Goal: Task Accomplishment & Management: Manage account settings

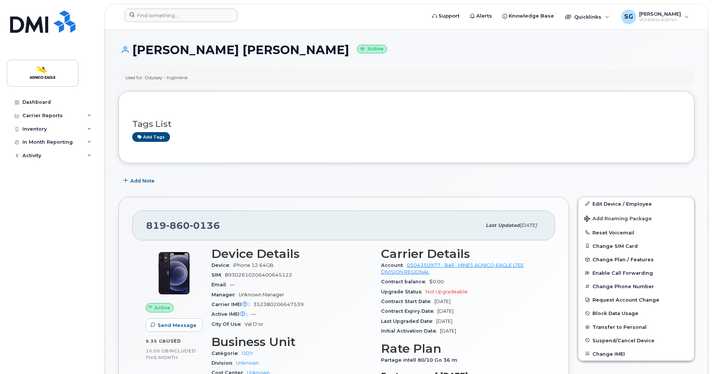
scroll to position [75, 0]
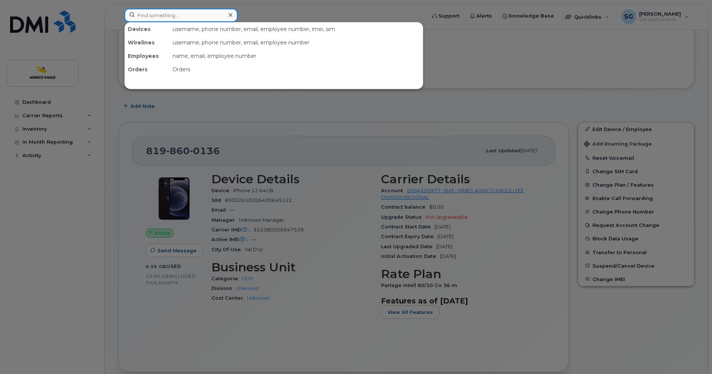
click at [186, 13] on input at bounding box center [180, 15] width 113 height 13
paste input "[PERSON_NAME]"
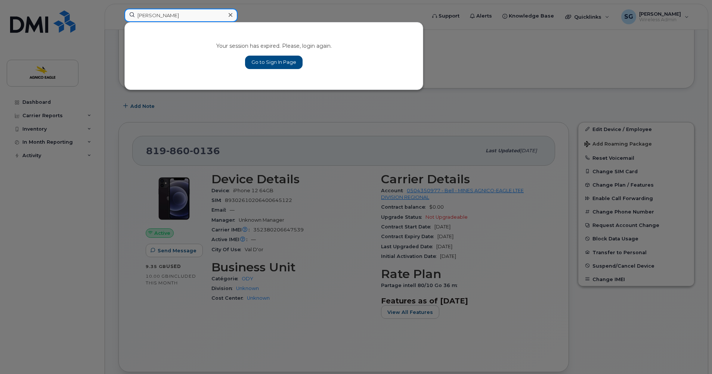
type input "[PERSON_NAME]"
click at [229, 13] on icon at bounding box center [231, 15] width 4 height 4
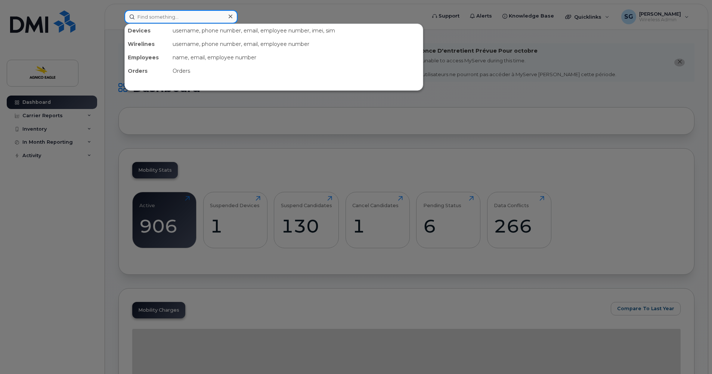
click at [160, 19] on input at bounding box center [180, 16] width 113 height 13
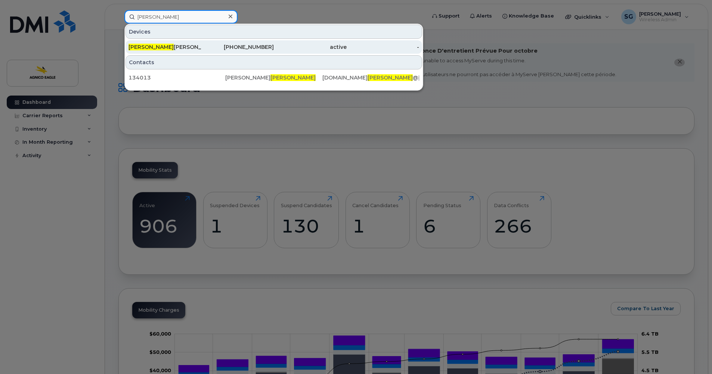
type input "maude"
click at [244, 46] on div "819-737-1453" at bounding box center [237, 46] width 73 height 7
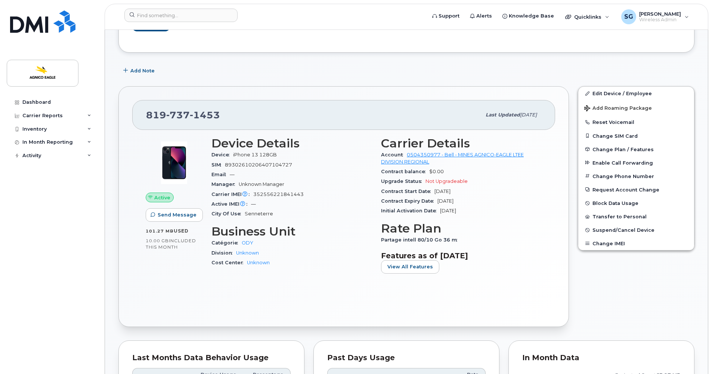
scroll to position [149, 0]
click at [598, 230] on span "Suspend/Cancel Device" at bounding box center [623, 230] width 62 height 6
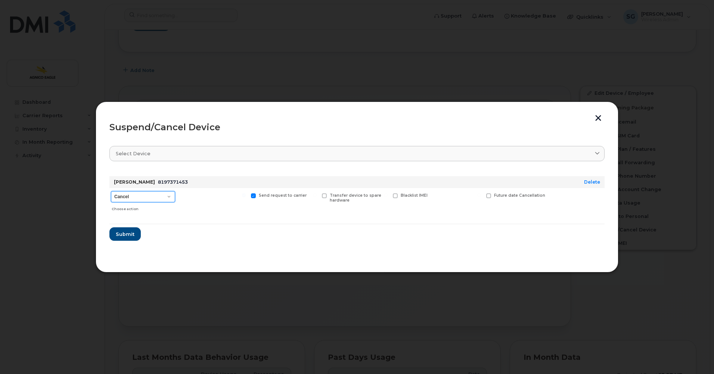
click at [172, 196] on select "Cancel Suspend - Extend Suspension Suspend - Reduced Rate Suspend - Full Rate S…" at bounding box center [143, 196] width 64 height 11
select select "[object Object]"
click at [111, 191] on select "Cancel Suspend - Extend Suspension Suspend - Reduced Rate Suspend - Full Rate S…" at bounding box center [143, 196] width 64 height 11
drag, startPoint x: 127, startPoint y: 234, endPoint x: 133, endPoint y: 233, distance: 6.7
click at [127, 234] on span "Submit" at bounding box center [124, 234] width 19 height 7
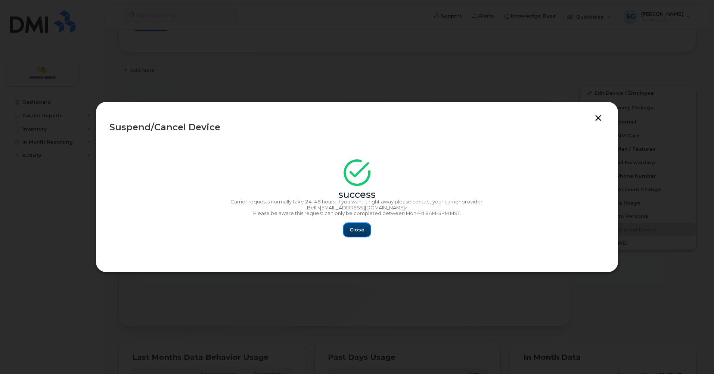
click at [356, 233] on span "Close" at bounding box center [357, 229] width 15 height 7
